Goal: Task Accomplishment & Management: Complete application form

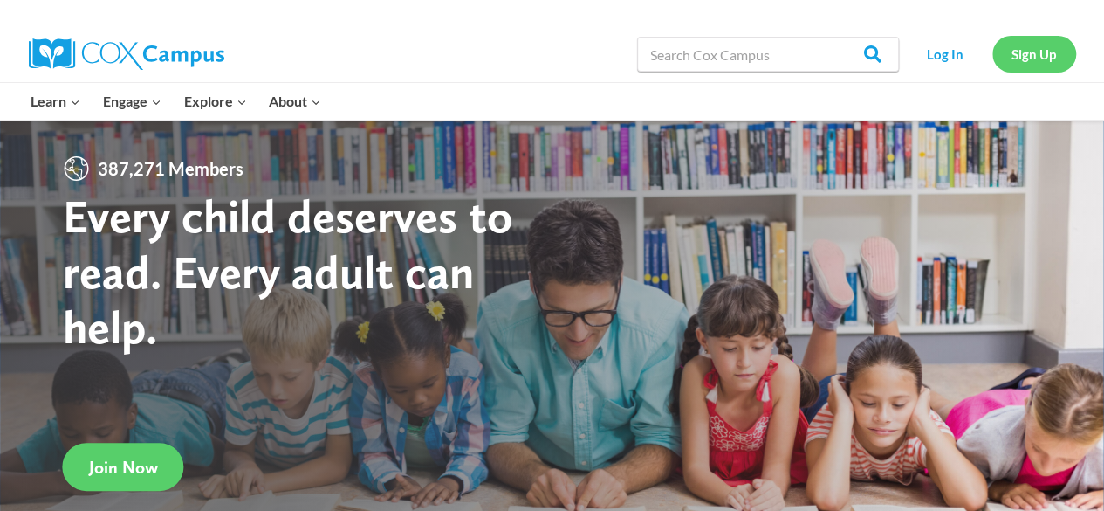
click at [1042, 58] on link "Sign Up" at bounding box center [1035, 54] width 84 height 36
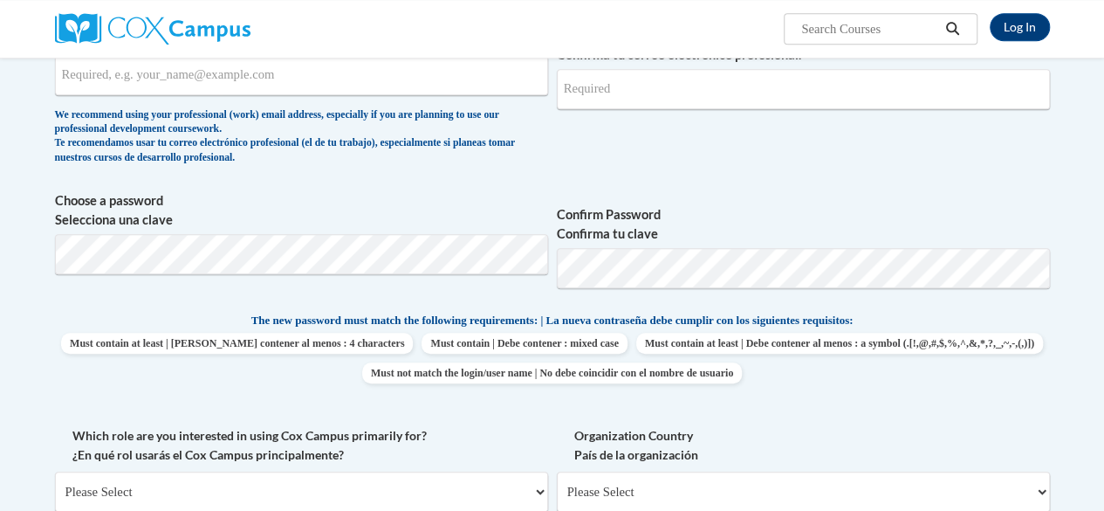
scroll to position [230, 0]
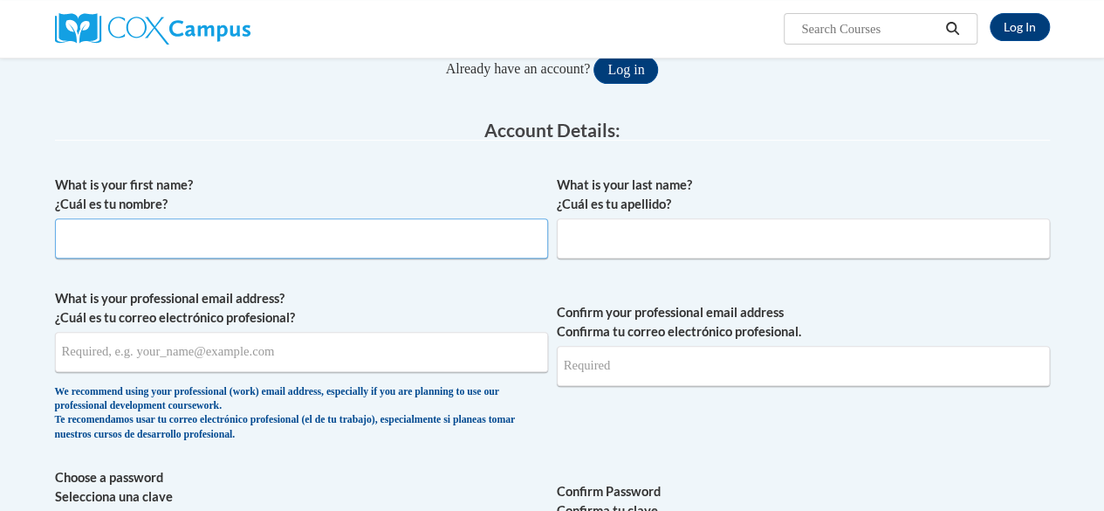
click at [173, 253] on input "What is your first name? ¿Cuál es tu nombre?" at bounding box center [301, 238] width 493 height 40
type input "[PERSON_NAME]"
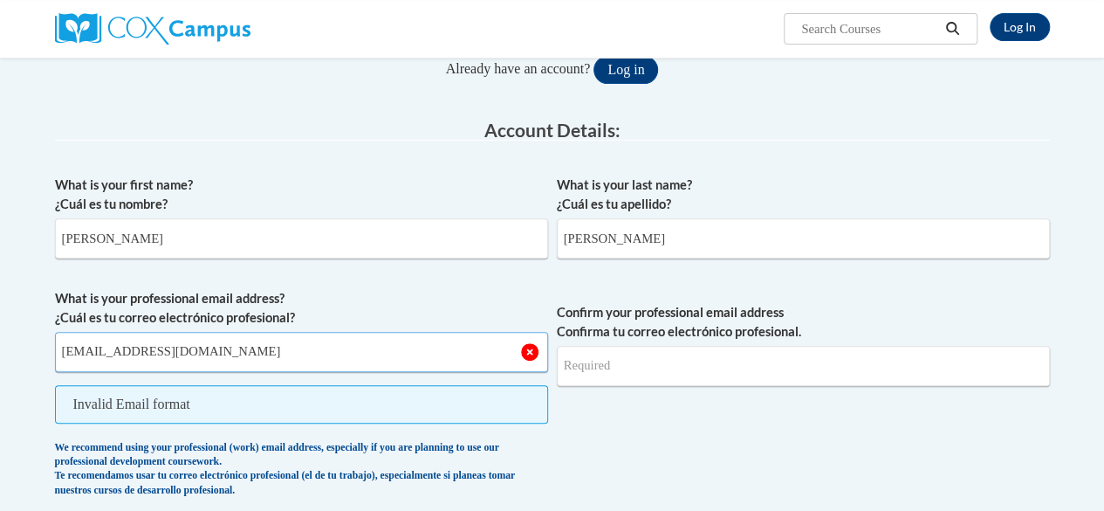
type input "[EMAIL_ADDRESS][DOMAIN_NAME]"
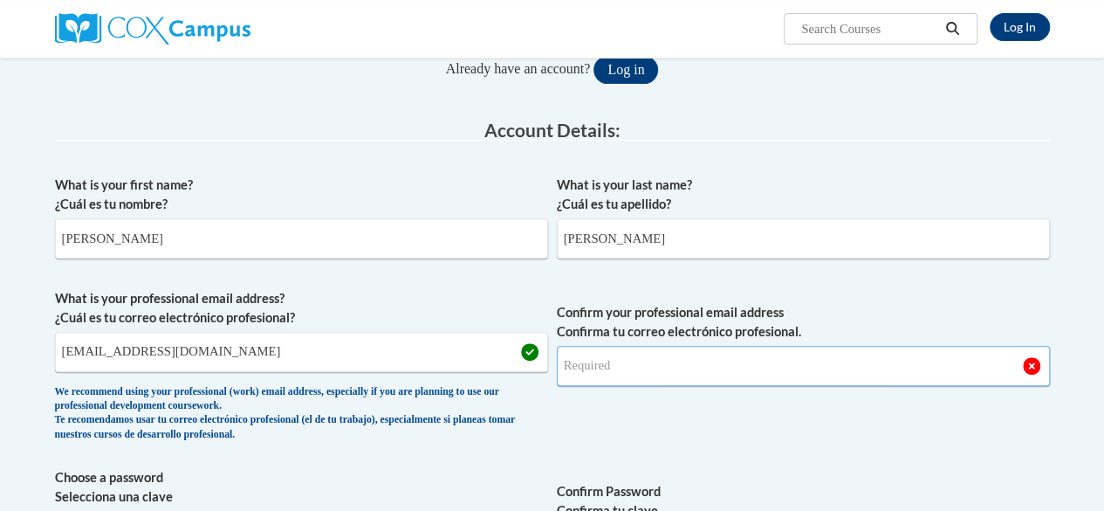
click at [635, 372] on input "Confirm your professional email address Confirma tu correo electrónico profesio…" at bounding box center [803, 366] width 493 height 40
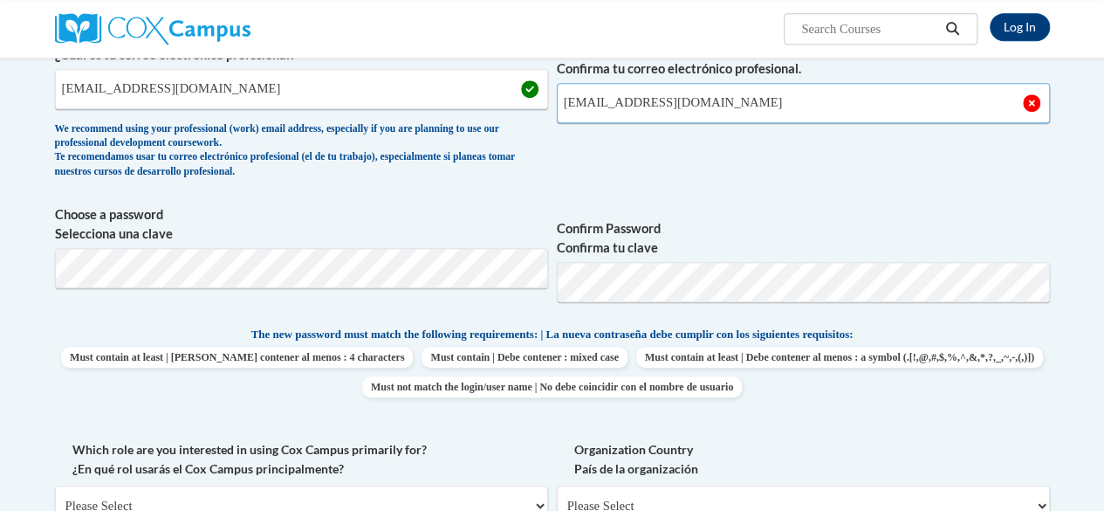
scroll to position [493, 0]
type input "[EMAIL_ADDRESS][DOMAIN_NAME]"
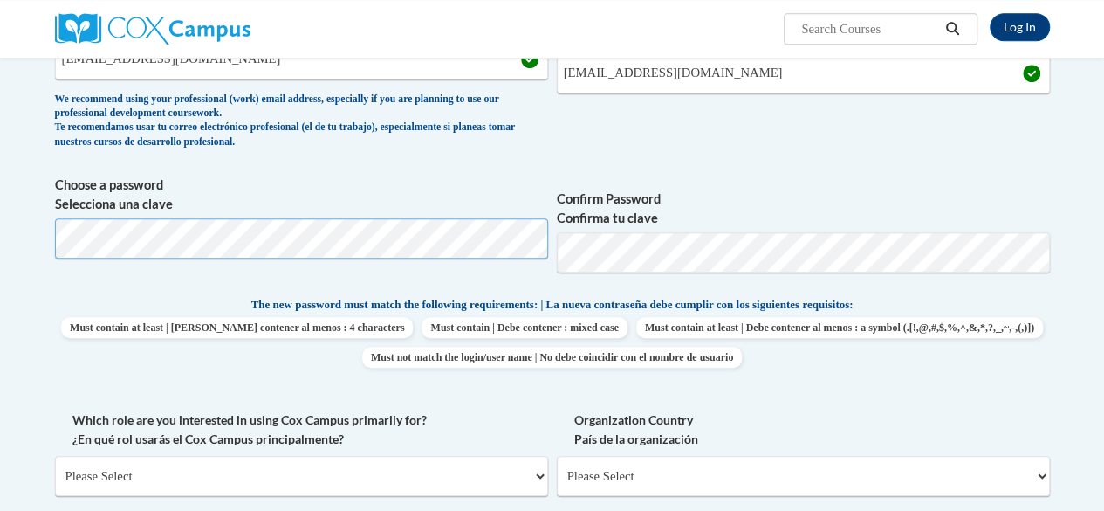
click at [0, 245] on body "Log In Search Search... Create an Account Reading belongs to all of us - join o…" at bounding box center [552, 485] width 1104 height 2015
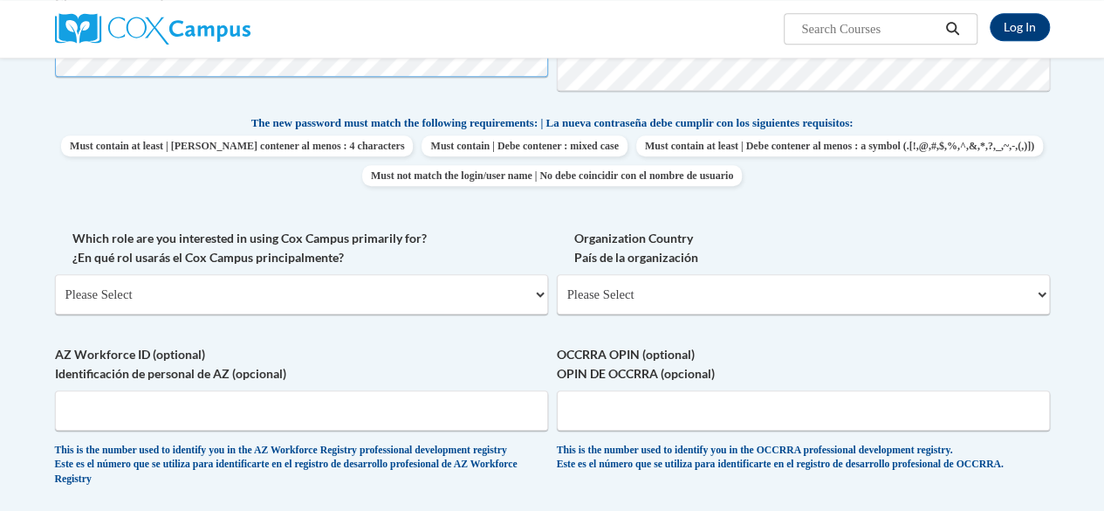
scroll to position [705, 0]
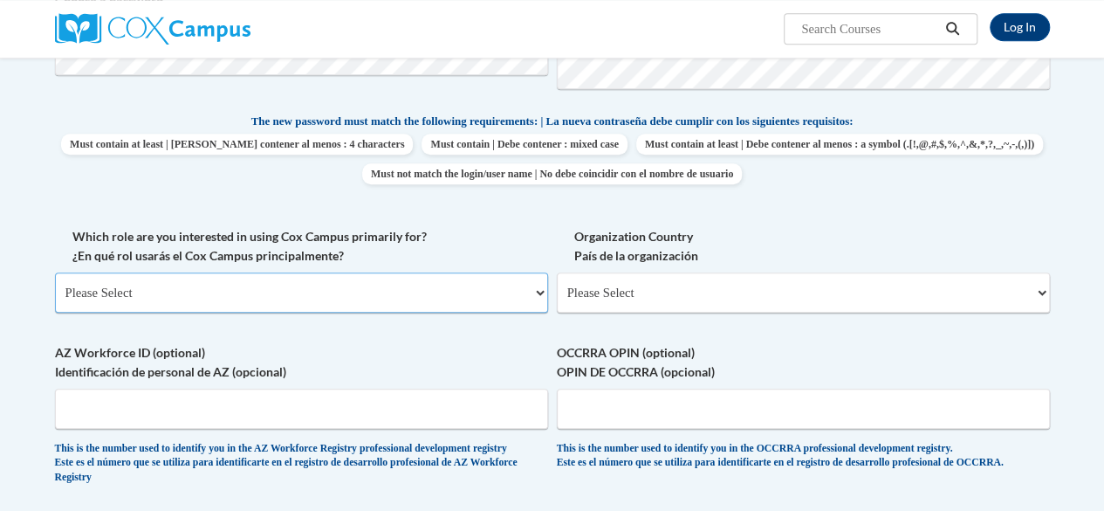
click at [420, 292] on select "Please Select College/University | Colegio/Universidad Community/Nonprofit Part…" at bounding box center [301, 292] width 493 height 40
select select "fbf2d438-af2f-41f8-98f1-81c410e29de3"
click at [55, 272] on select "Please Select College/University | Colegio/Universidad Community/Nonprofit Part…" at bounding box center [301, 292] width 493 height 40
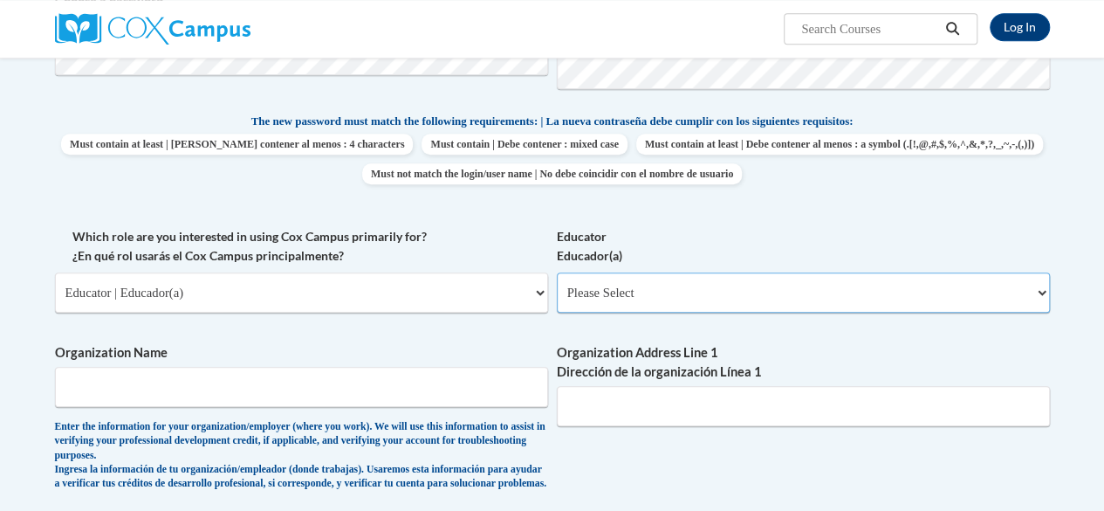
click at [654, 282] on select "Please Select Early Learning/Daycare Teacher/Family Home Care Provider | Maestr…" at bounding box center [803, 292] width 493 height 40
click at [451, 343] on label "Organization Name" at bounding box center [301, 352] width 493 height 19
click at [451, 367] on input "Organization Name" at bounding box center [301, 387] width 493 height 40
click at [636, 299] on select "Please Select Early Learning/Daycare Teacher/Family Home Care Provider | Maestr…" at bounding box center [803, 292] width 493 height 40
select select "8e40623d-54d0-45cd-9f92-5df65cd3f8cf"
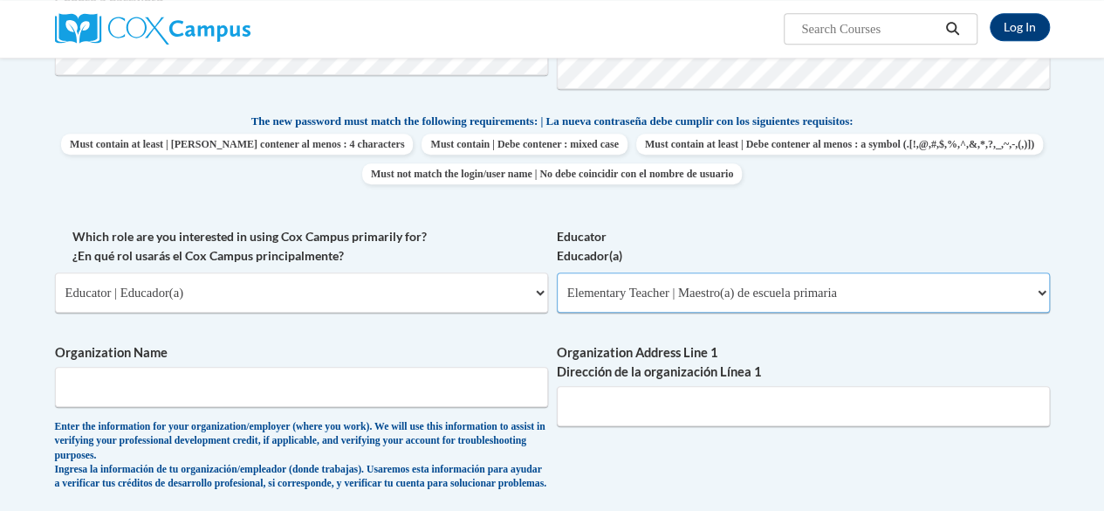
click at [557, 272] on select "Please Select Early Learning/Daycare Teacher/Family Home Care Provider | Maestr…" at bounding box center [803, 292] width 493 height 40
click at [292, 406] on input "Organization Name" at bounding box center [301, 387] width 493 height 40
type input "s"
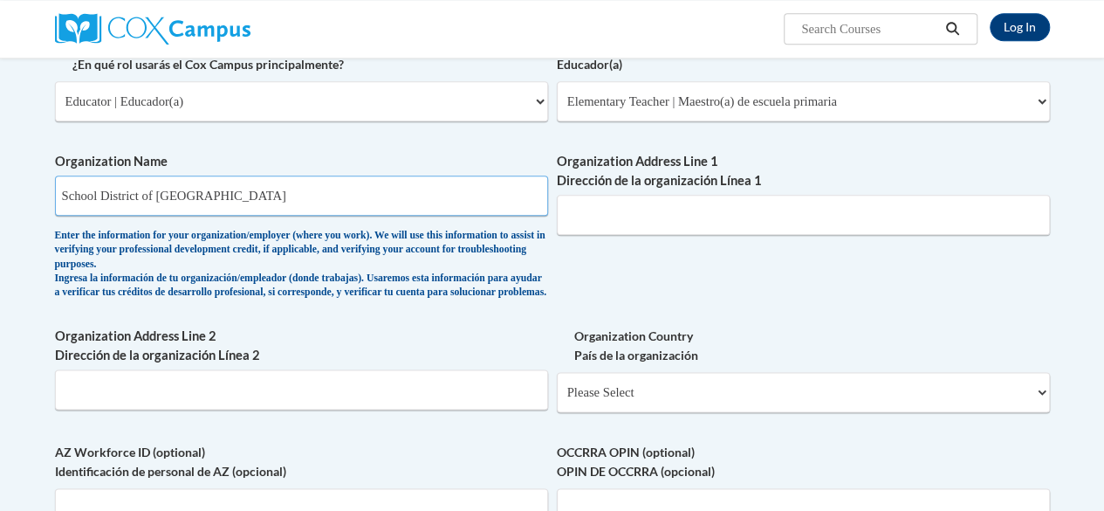
scroll to position [897, 0]
type input "School District of South Milwaukee"
click at [608, 199] on input "Organization Address Line 1 Dirección de la organización Línea 1" at bounding box center [803, 214] width 493 height 40
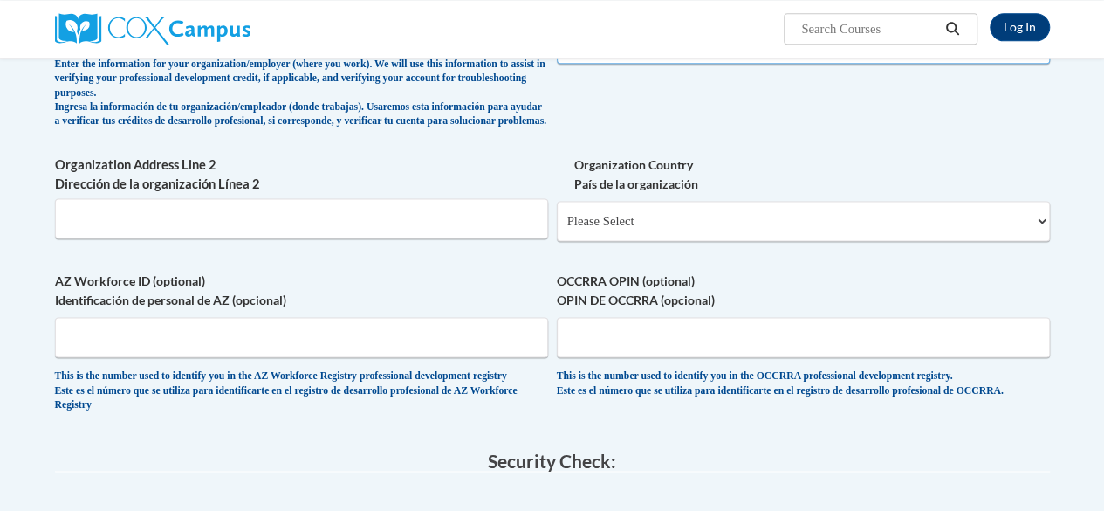
scroll to position [1069, 0]
type input "718 Hawthorne Ave"
click at [602, 239] on select "Please Select United States | Estados Unidos Outside of the United States | Fue…" at bounding box center [803, 220] width 493 height 40
select select "ad49bcad-a171-4b2e-b99c-48b446064914"
click at [557, 213] on select "Please Select United States | Estados Unidos Outside of the United States | Fue…" at bounding box center [803, 220] width 493 height 40
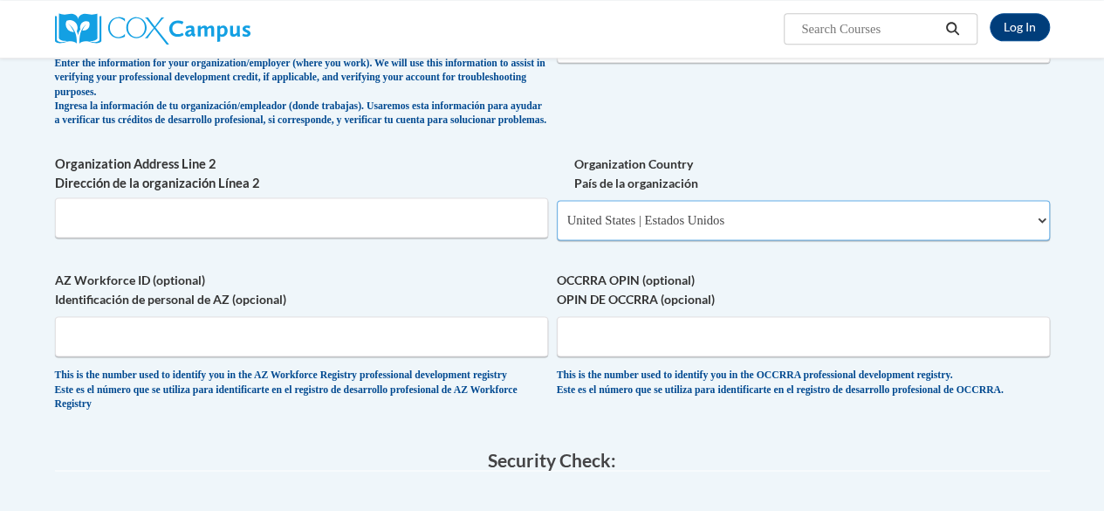
select select
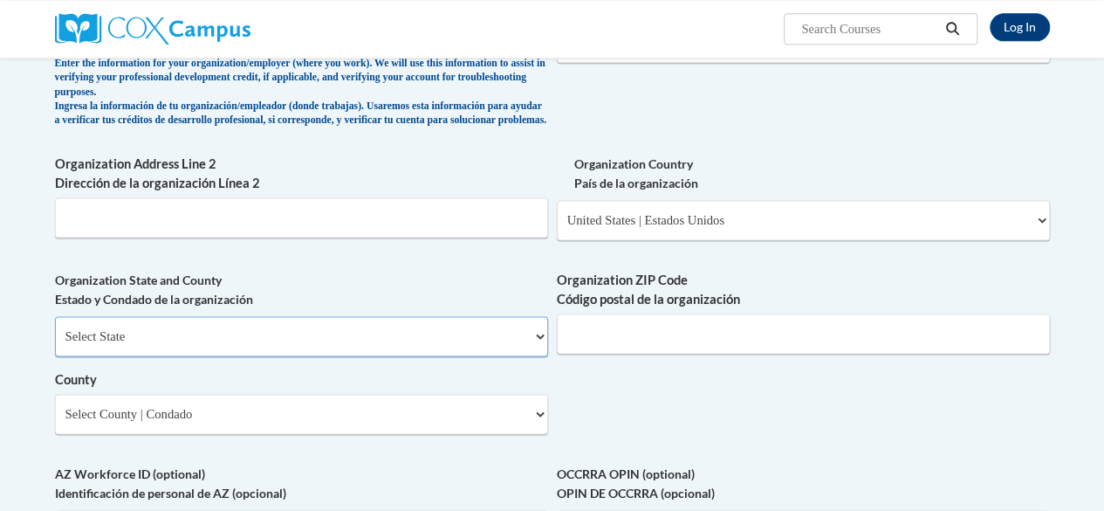
click at [323, 354] on select "Select State Alabama Alaska Arizona Arkansas California Colorado Connecticut De…" at bounding box center [301, 336] width 493 height 40
click at [55, 329] on select "Select State Alabama Alaska Arizona Arkansas California Colorado Connecticut De…" at bounding box center [301, 336] width 493 height 40
click at [265, 356] on select "Select State Alabama Alaska Arizona Arkansas California Colorado Connecticut De…" at bounding box center [301, 336] width 493 height 40
select select "Wisconsin"
click at [55, 329] on select "Select State Alabama Alaska Arizona Arkansas California Colorado Connecticut De…" at bounding box center [301, 336] width 493 height 40
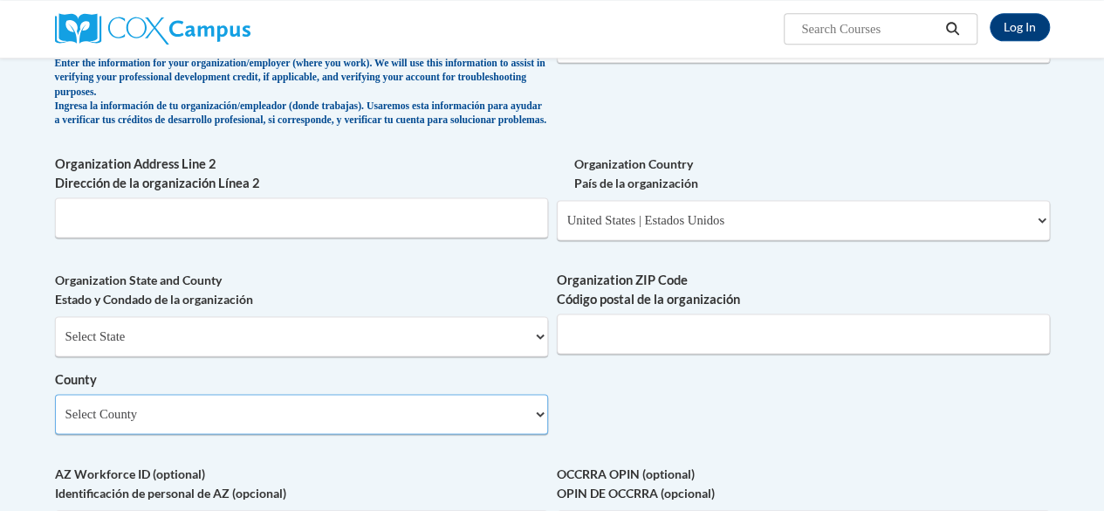
click at [253, 434] on select "Select County Adams Ashland Barron Bayfield Brown Buffalo Burnett Calumet Chipp…" at bounding box center [301, 414] width 493 height 40
select select "Milwaukee"
click at [55, 407] on select "Select County Adams Ashland Barron Bayfield Brown Buffalo Burnett Calumet Chipp…" at bounding box center [301, 414] width 493 height 40
click at [688, 354] on input "Organization ZIP Code Código postal de la organización" at bounding box center [803, 333] width 493 height 40
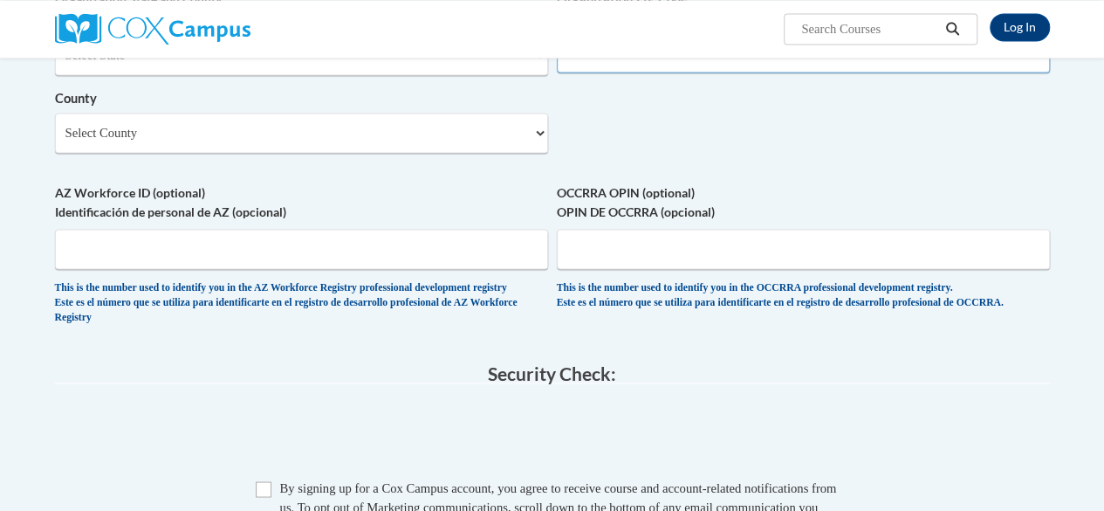
scroll to position [1355, 0]
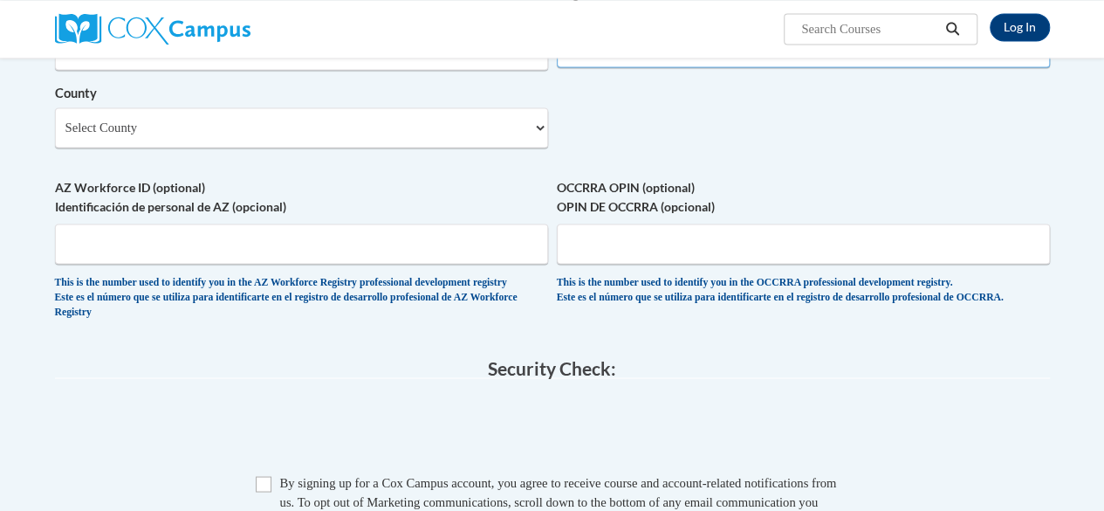
type input "53172"
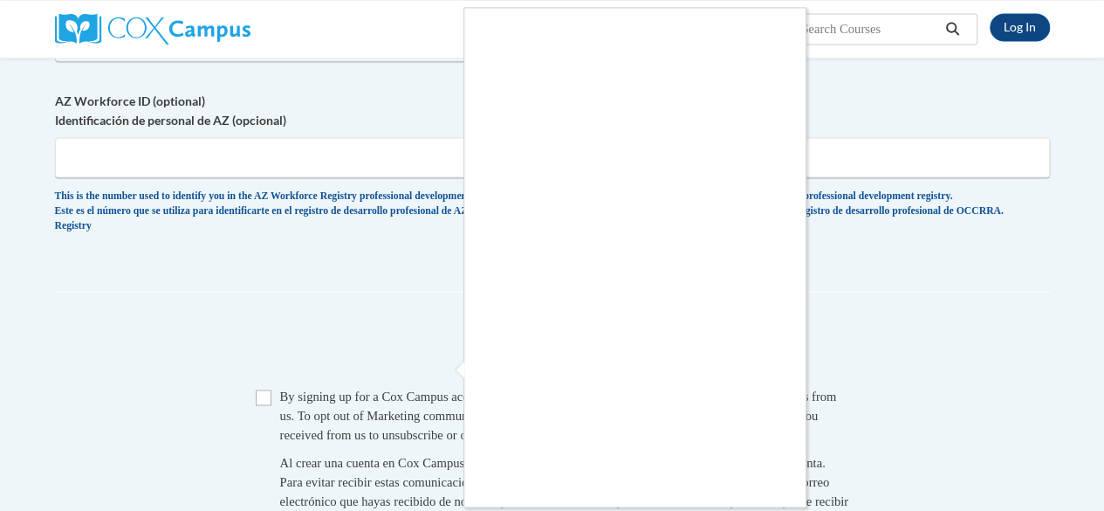
scroll to position [1446, 0]
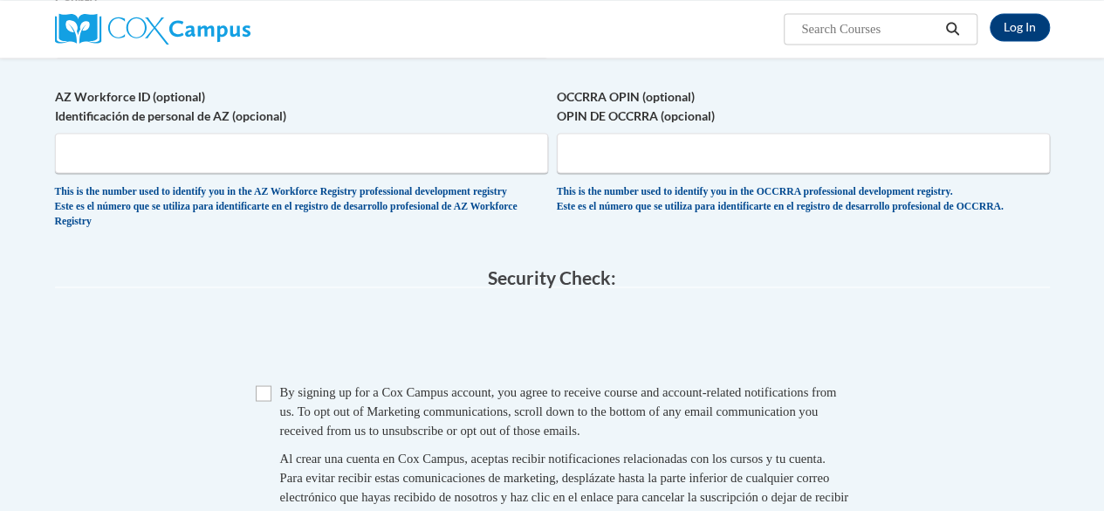
click at [272, 423] on span "Checkbox By signing up for a Cox Campus account, you agree to receive course an…" at bounding box center [553, 462] width 594 height 161
click at [259, 401] on input "Checkbox" at bounding box center [264, 393] width 16 height 16
checkbox input "true"
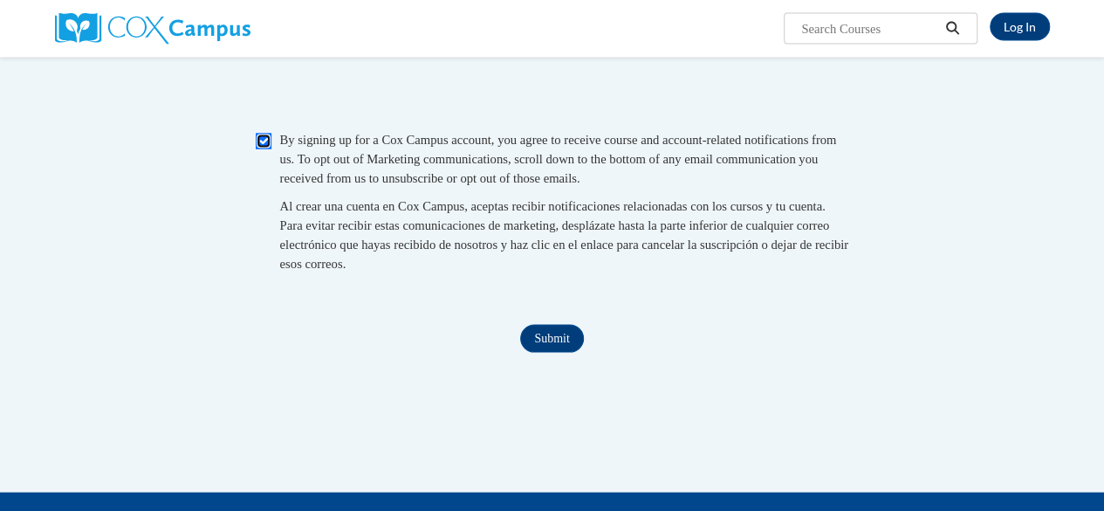
scroll to position [1698, 0]
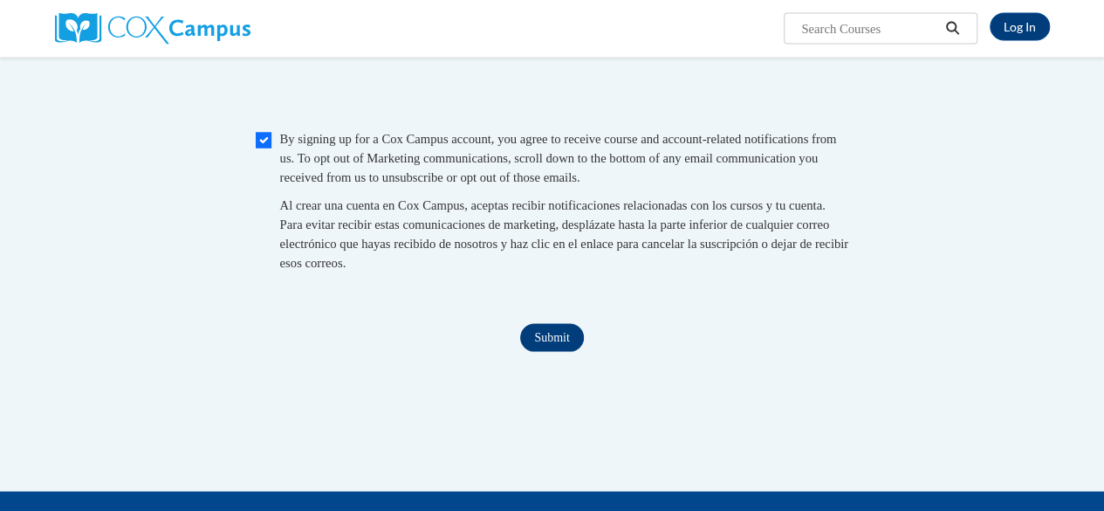
click at [537, 352] on input "Submit" at bounding box center [551, 338] width 63 height 28
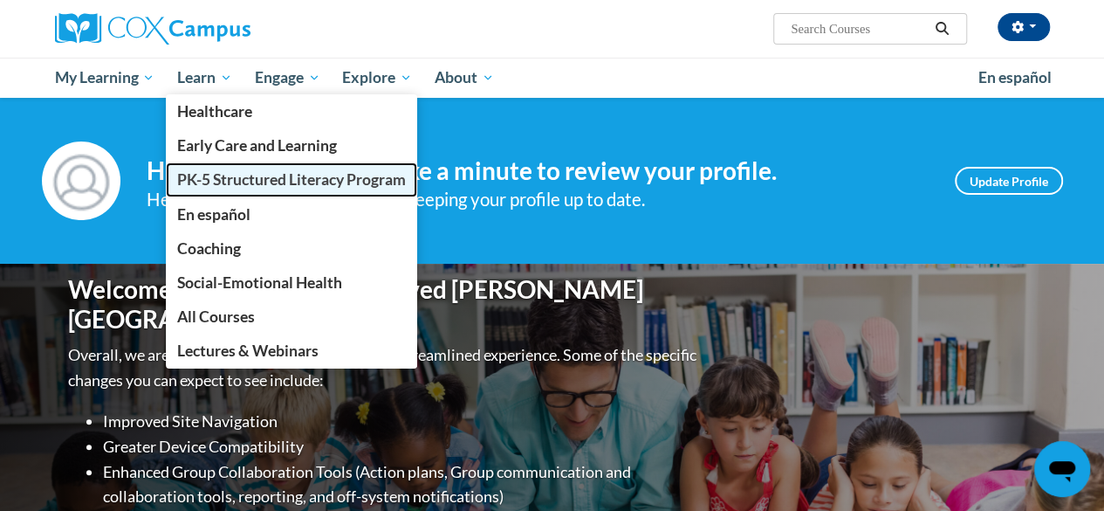
click at [227, 187] on span "PK-5 Structured Literacy Program" at bounding box center [291, 179] width 229 height 18
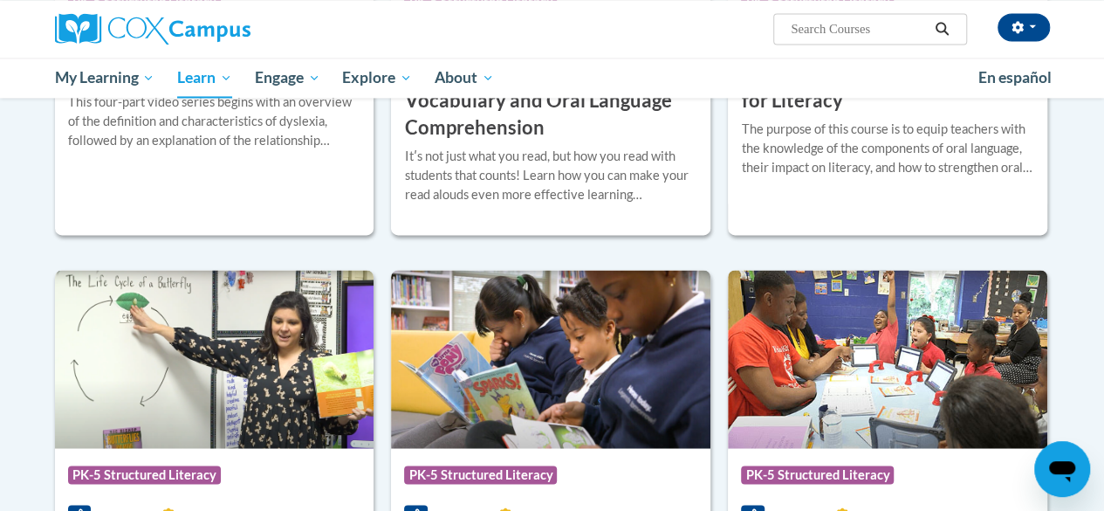
scroll to position [1351, 0]
